Goal: Book appointment/travel/reservation

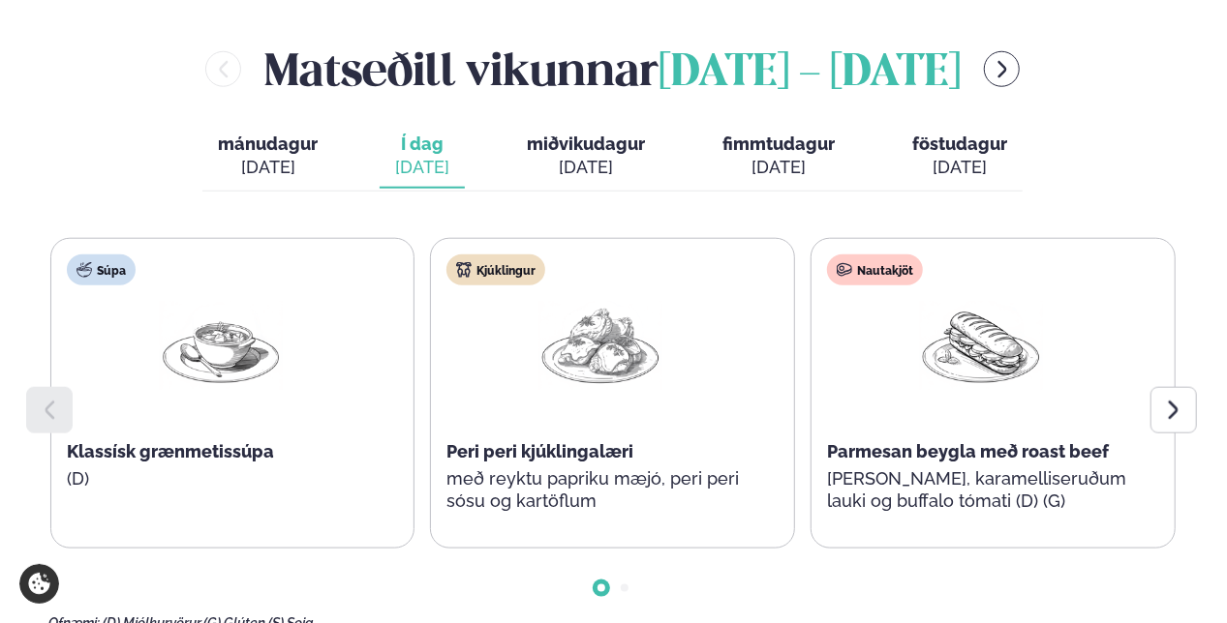
scroll to position [871, 0]
click at [1185, 386] on div at bounding box center [1173, 409] width 46 height 46
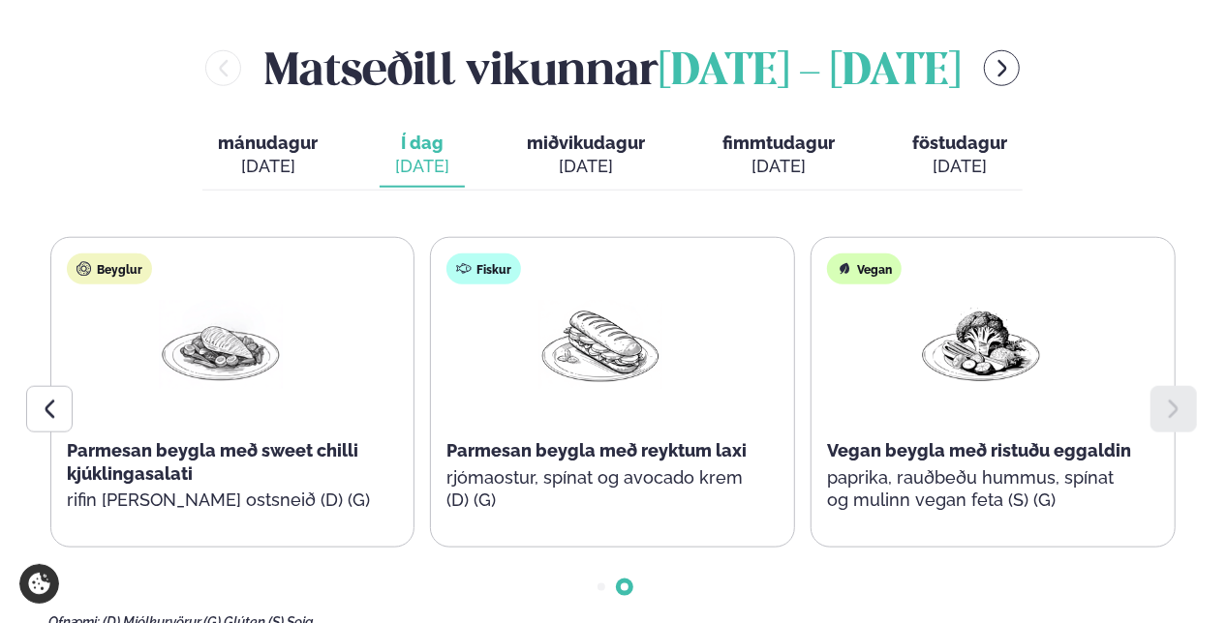
click at [1185, 386] on div at bounding box center [1173, 409] width 46 height 46
click at [43, 386] on div at bounding box center [49, 409] width 46 height 46
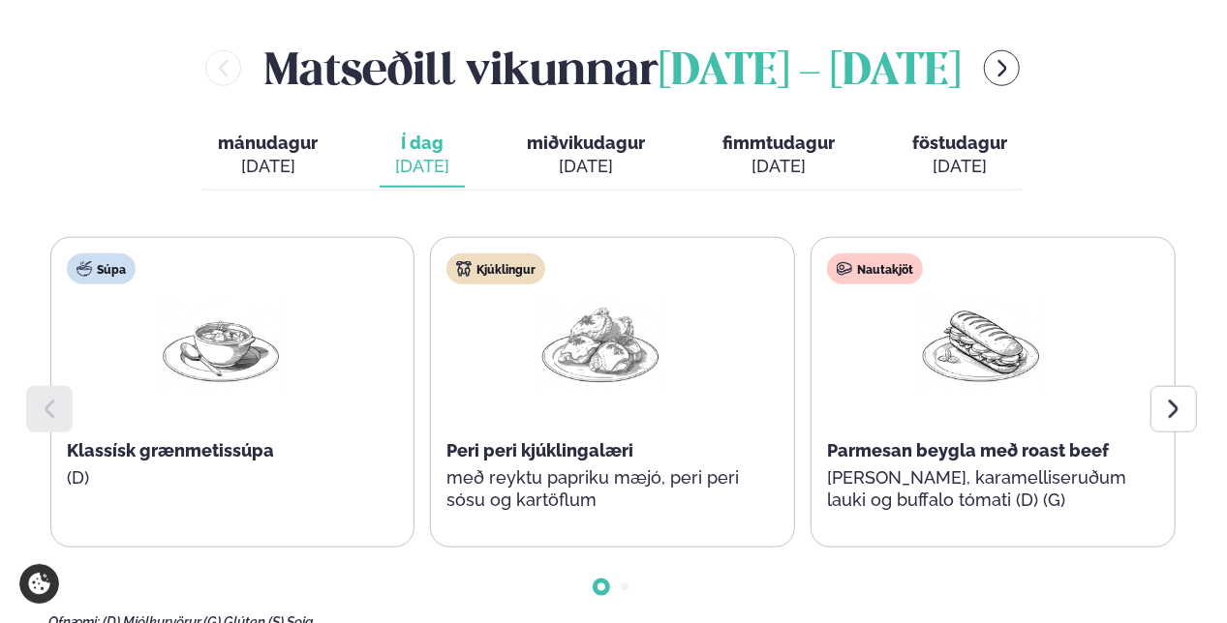
click at [621, 133] on span "miðvikudagur" at bounding box center [586, 143] width 118 height 20
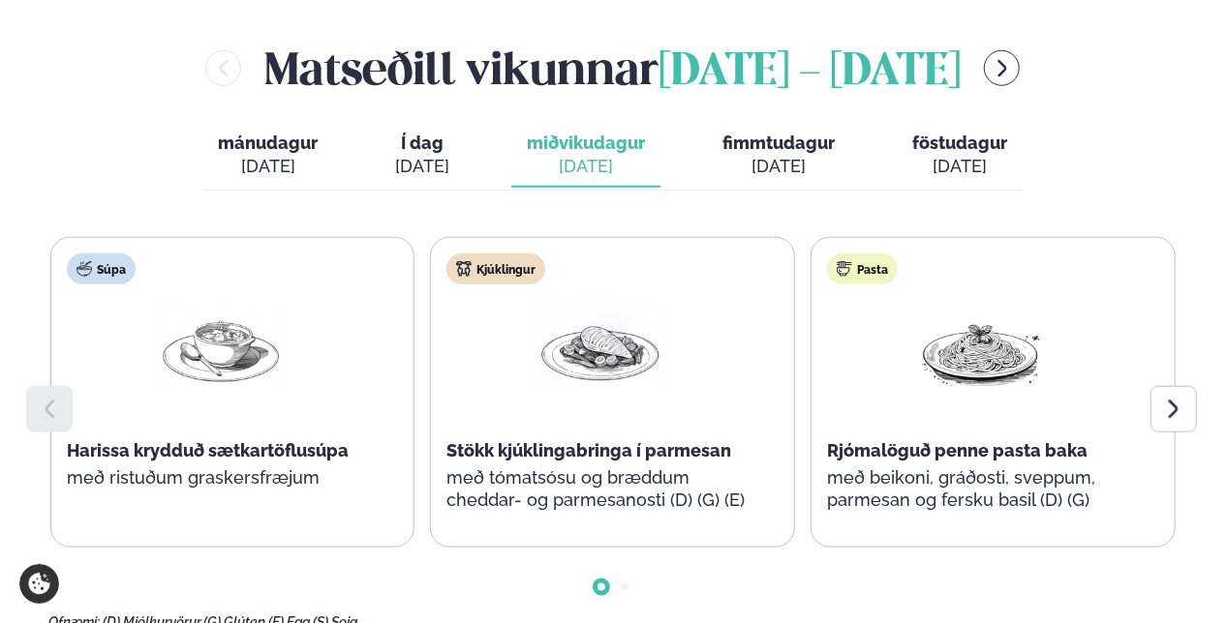
click at [1159, 386] on div at bounding box center [1173, 409] width 46 height 46
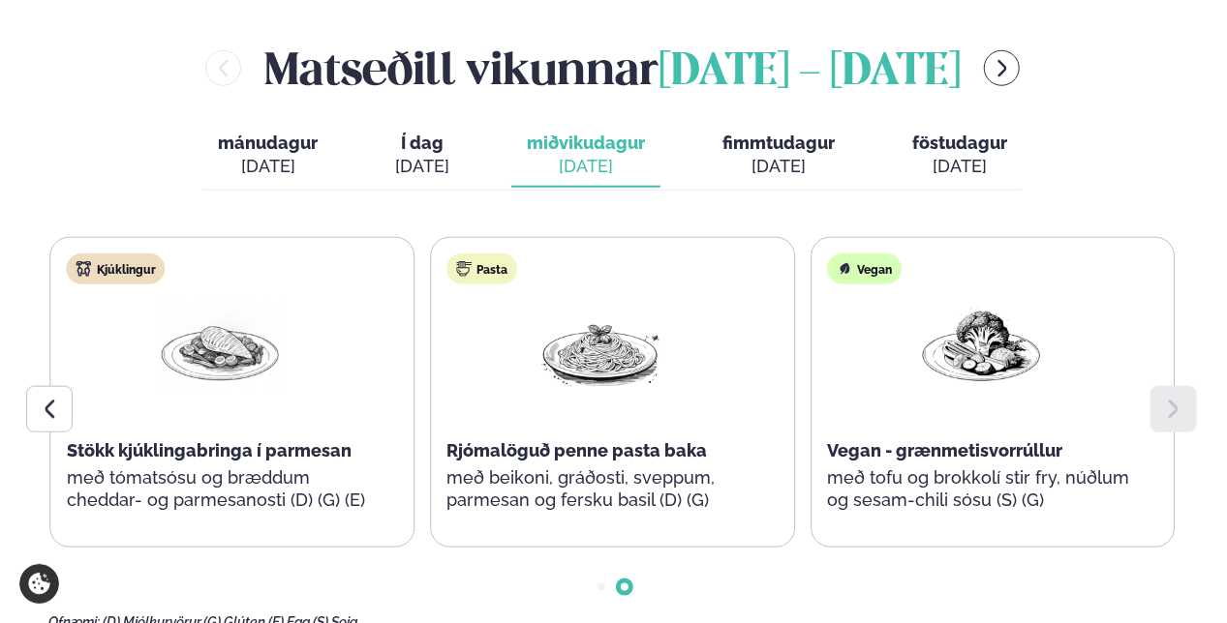
click at [755, 155] on div "[DATE]" at bounding box center [778, 166] width 112 height 23
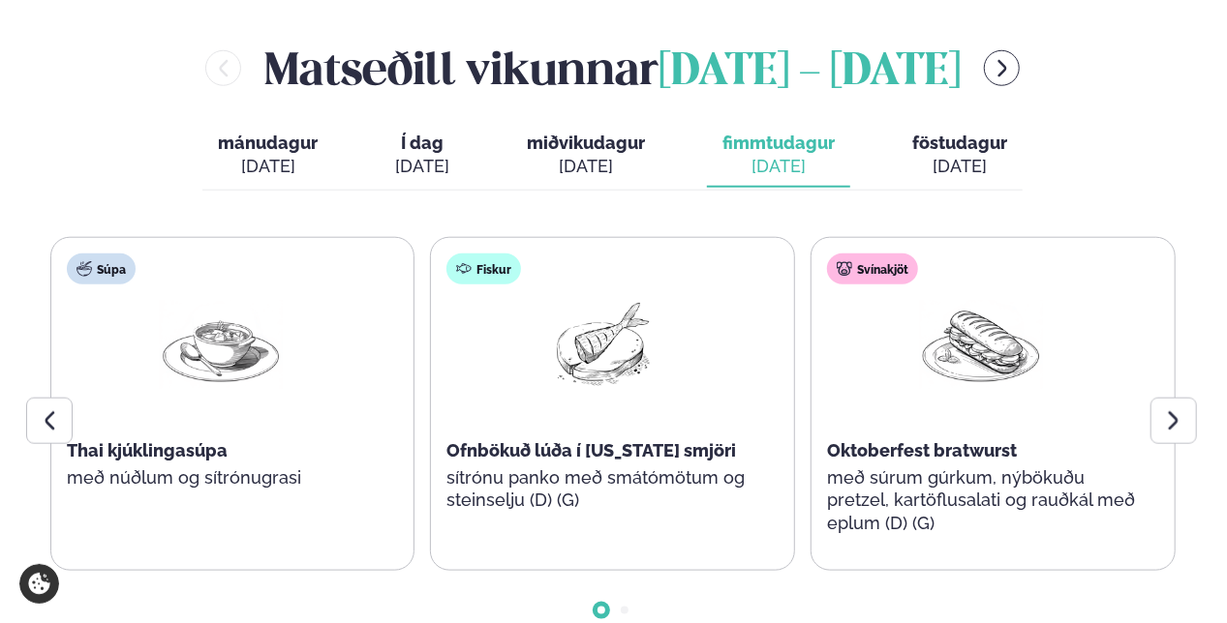
click at [1176, 409] on icon at bounding box center [1173, 420] width 23 height 23
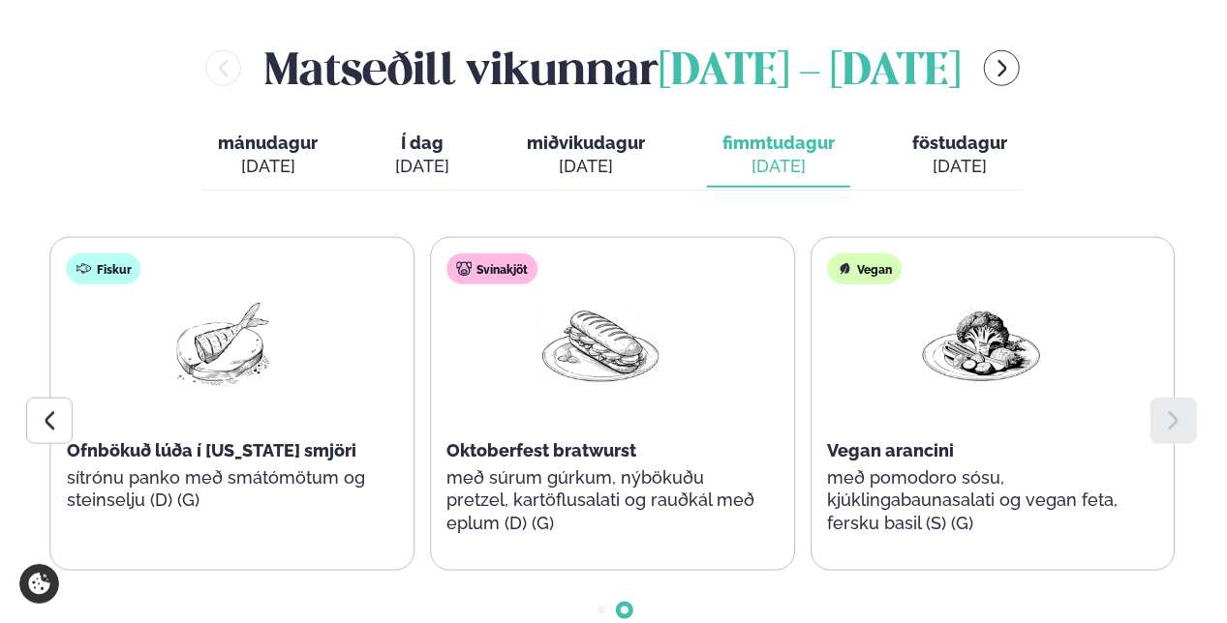
click at [1176, 409] on icon at bounding box center [1173, 420] width 23 height 23
click at [987, 155] on div "[DATE]" at bounding box center [959, 166] width 95 height 23
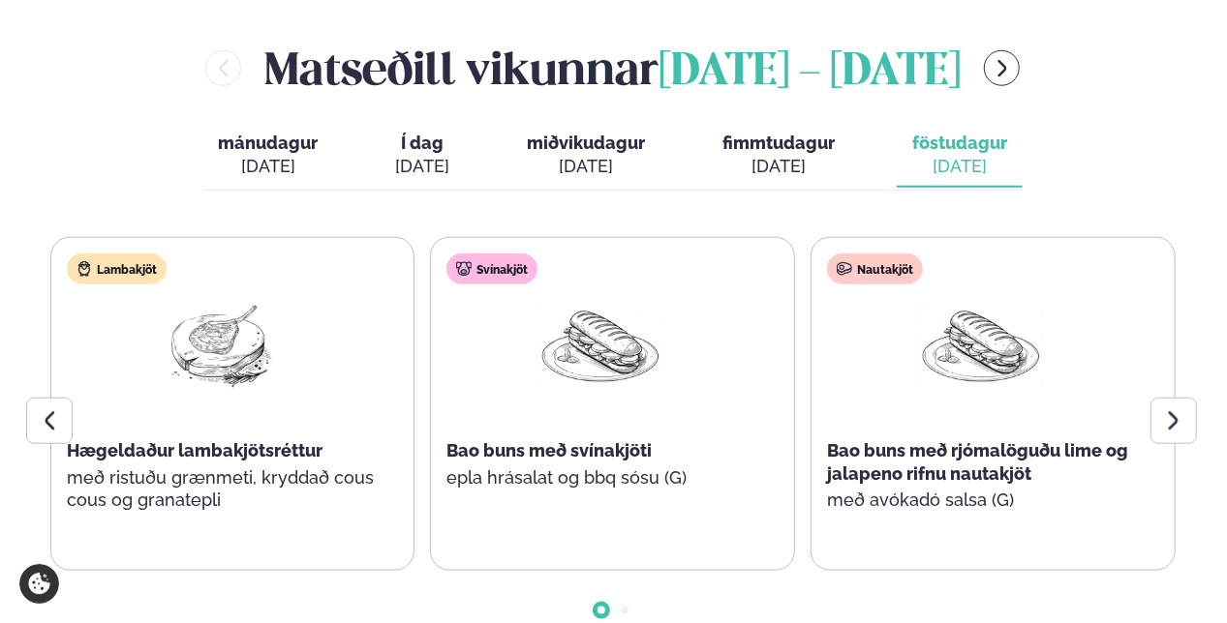
click at [1166, 409] on icon at bounding box center [1173, 420] width 23 height 23
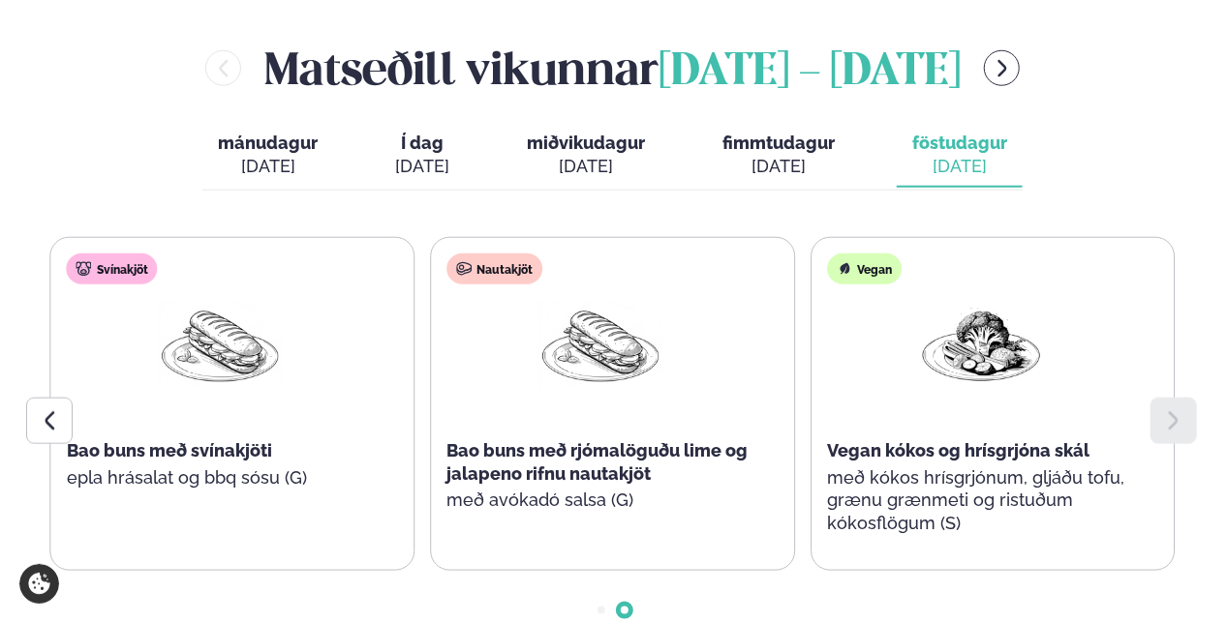
click at [1166, 409] on icon at bounding box center [1173, 420] width 23 height 23
